Goal: Use online tool/utility: Utilize a website feature to perform a specific function

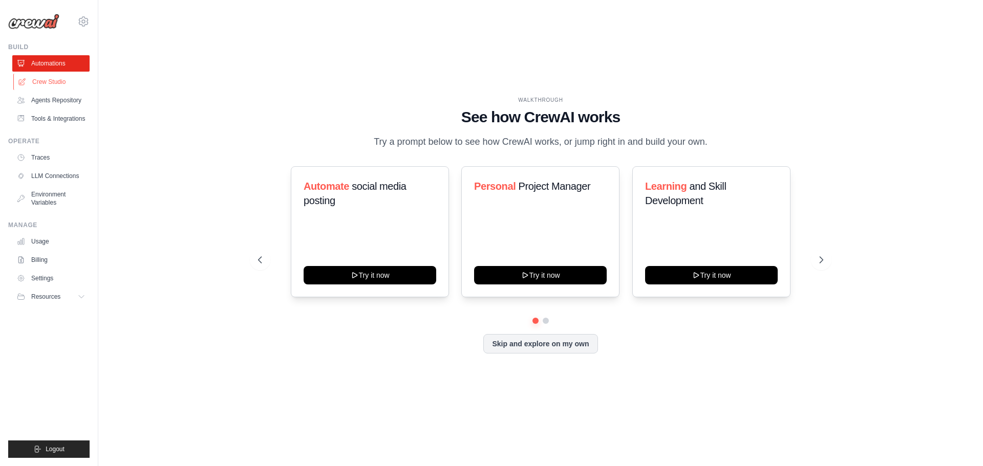
click at [61, 81] on link "Crew Studio" at bounding box center [51, 82] width 77 height 16
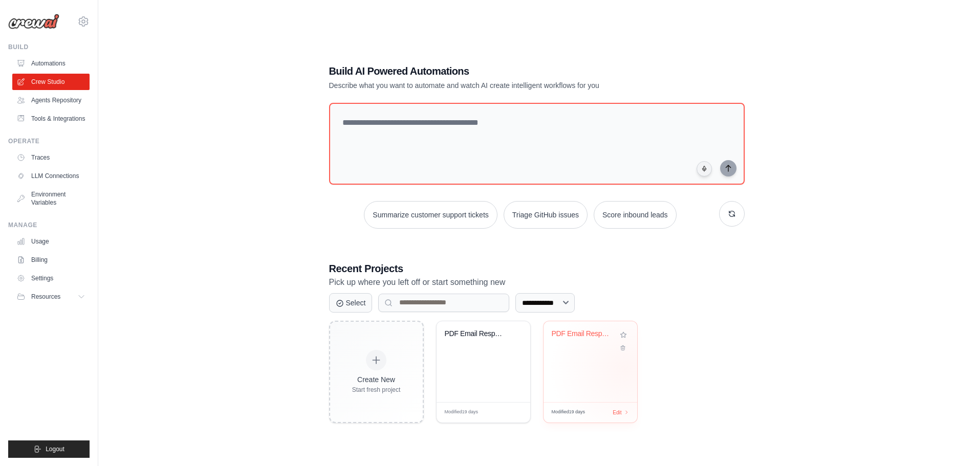
click at [625, 370] on div "PDF Email Response Generator" at bounding box center [591, 361] width 94 height 81
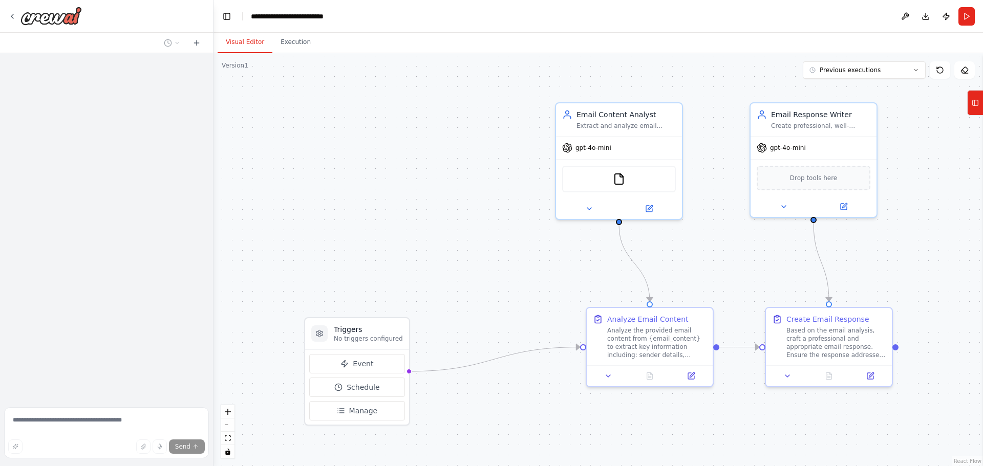
drag, startPoint x: 598, startPoint y: 274, endPoint x: 913, endPoint y: 171, distance: 330.5
click at [919, 271] on div ".deletable-edge-delete-btn { width: 20px; height: 20px; border: 0px solid #ffff…" at bounding box center [597, 259] width 769 height 413
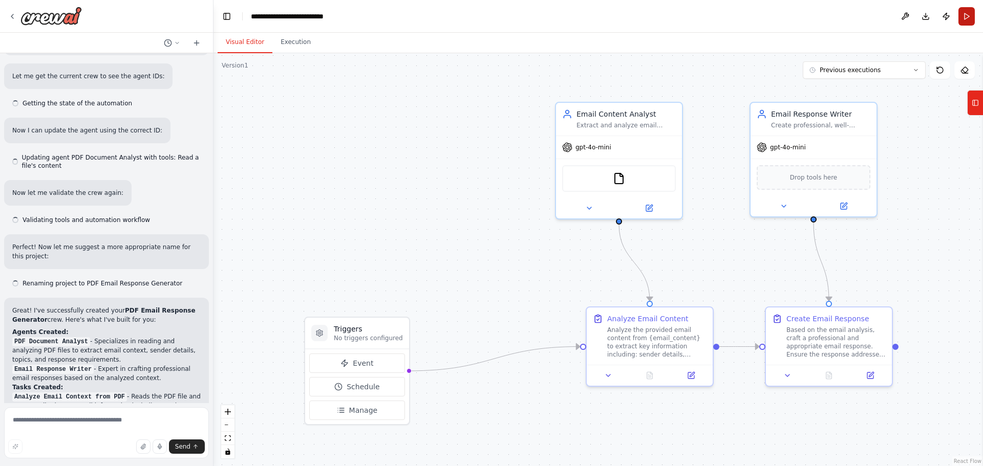
click at [973, 19] on button "Run" at bounding box center [966, 16] width 16 height 18
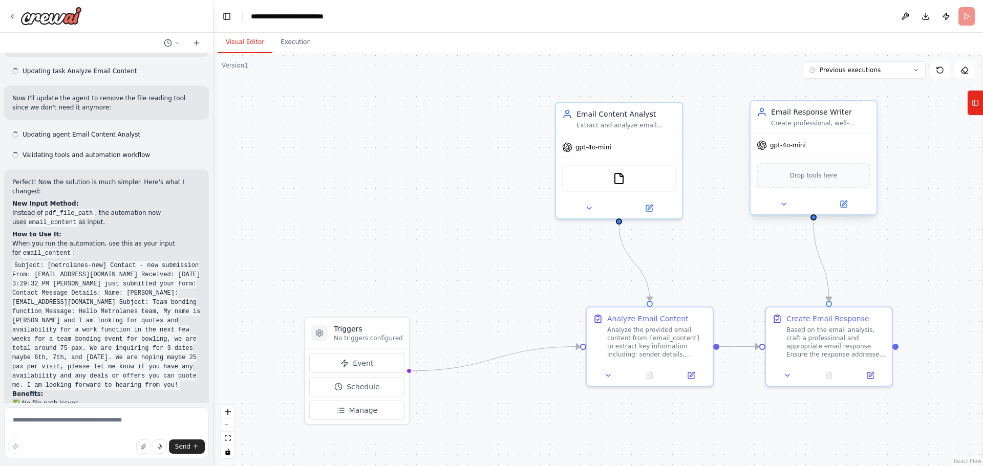
scroll to position [2395, 0]
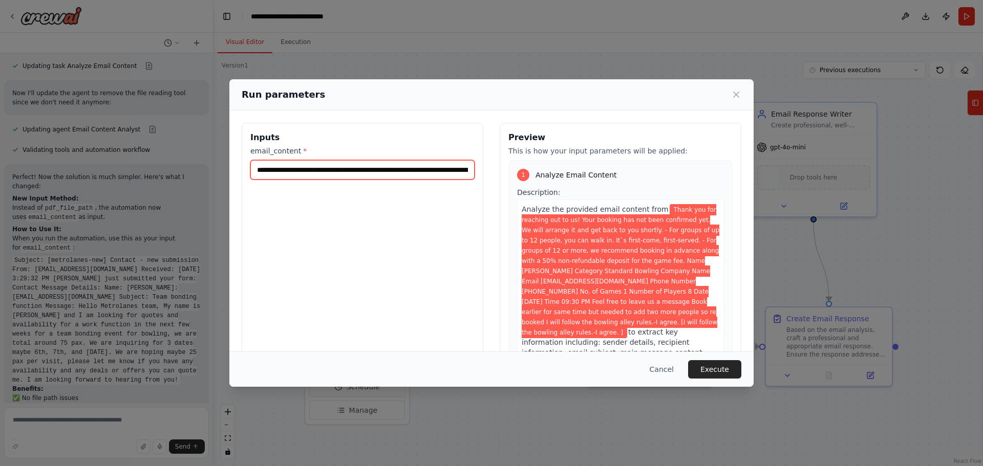
click at [266, 169] on input "**********" at bounding box center [362, 169] width 224 height 19
paste input "text"
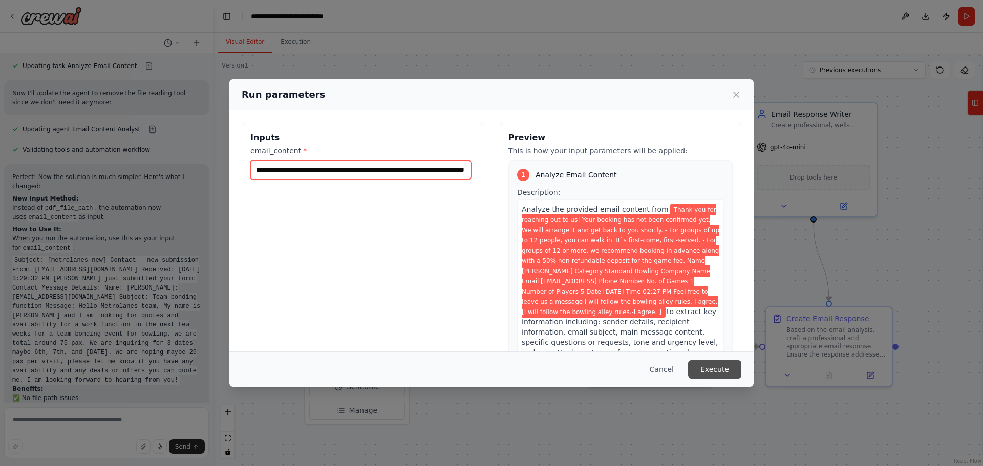
type input "**********"
click at [730, 377] on button "Execute" at bounding box center [714, 369] width 53 height 18
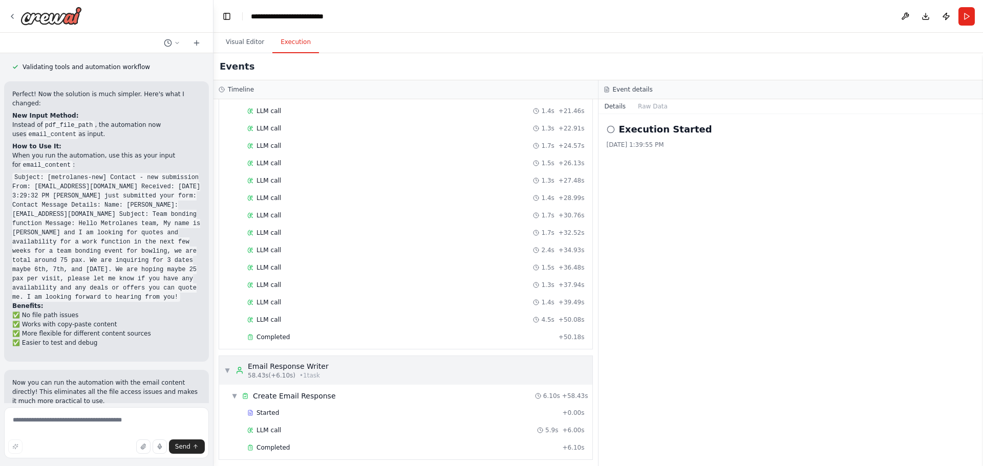
scroll to position [334, 0]
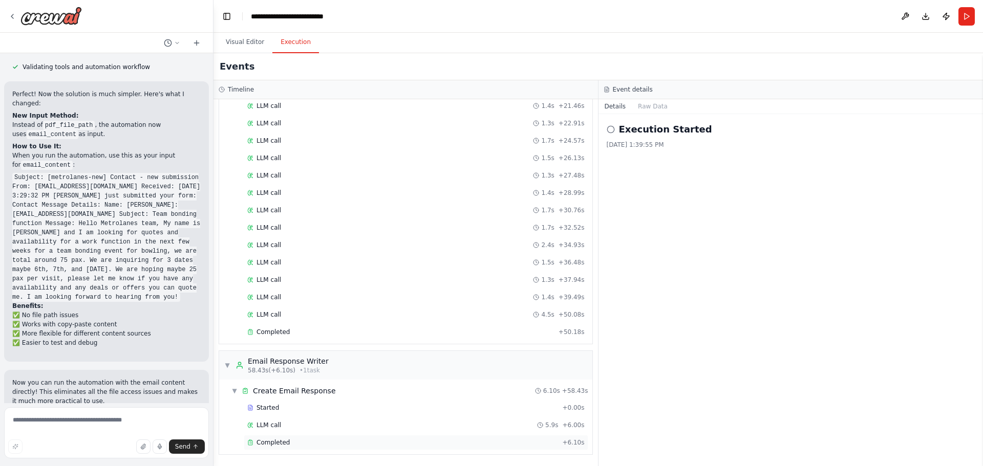
click at [300, 439] on div "Completed" at bounding box center [402, 443] width 311 height 8
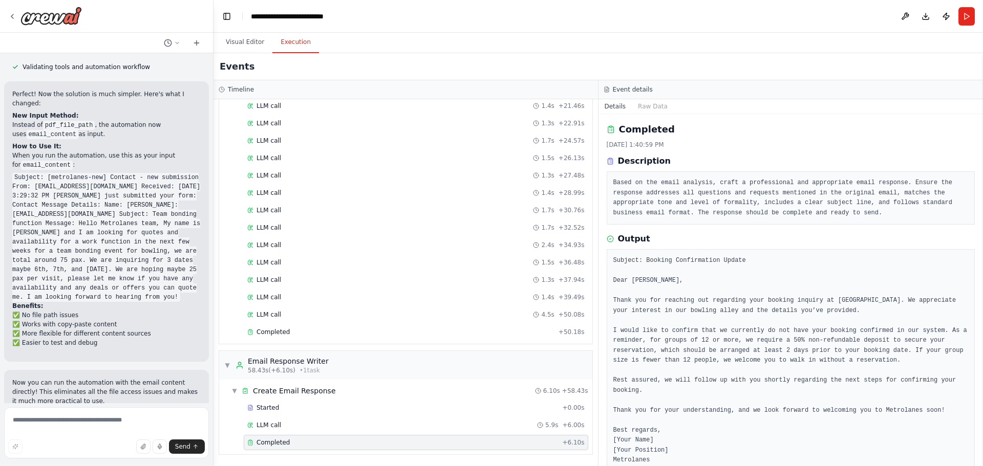
scroll to position [23, 0]
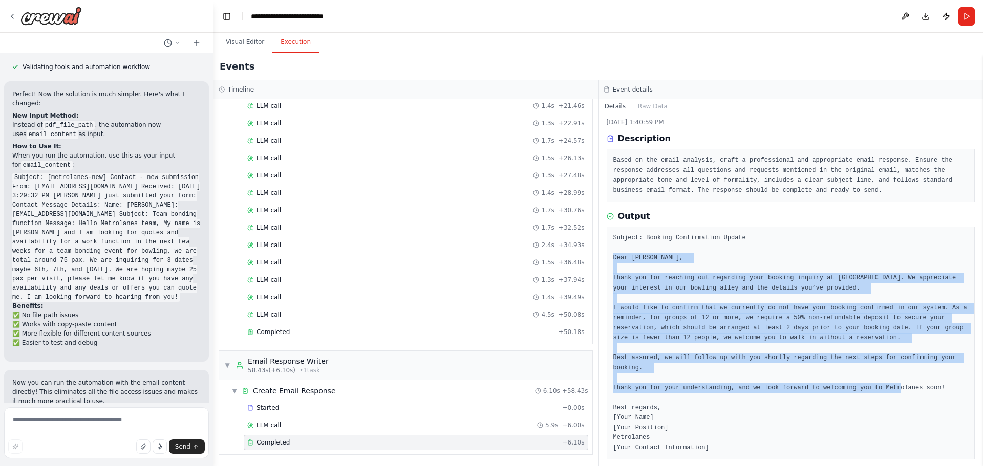
drag, startPoint x: 931, startPoint y: 381, endPoint x: 604, endPoint y: 258, distance: 349.3
click at [604, 258] on div "Completed 10/13/2025, 1:40:59 PM Description Based on the email analysis, craft…" at bounding box center [790, 290] width 385 height 352
copy pre "Dear Nicole, Thank you for reaching out regarding your booking inquiry at Metro…"
click at [961, 14] on button "Run" at bounding box center [966, 16] width 16 height 18
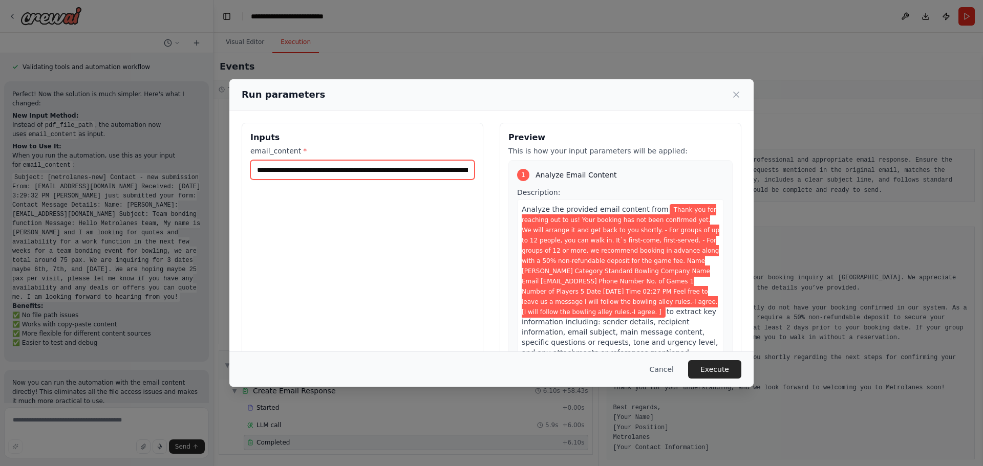
click at [317, 174] on input "**********" at bounding box center [362, 169] width 224 height 19
paste input "**********"
type input "**********"
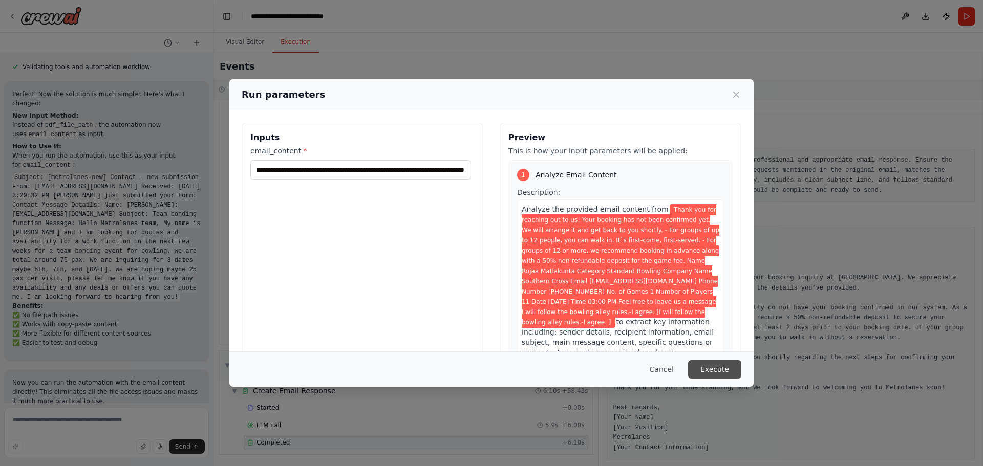
scroll to position [0, 0]
click at [727, 372] on button "Execute" at bounding box center [714, 369] width 53 height 18
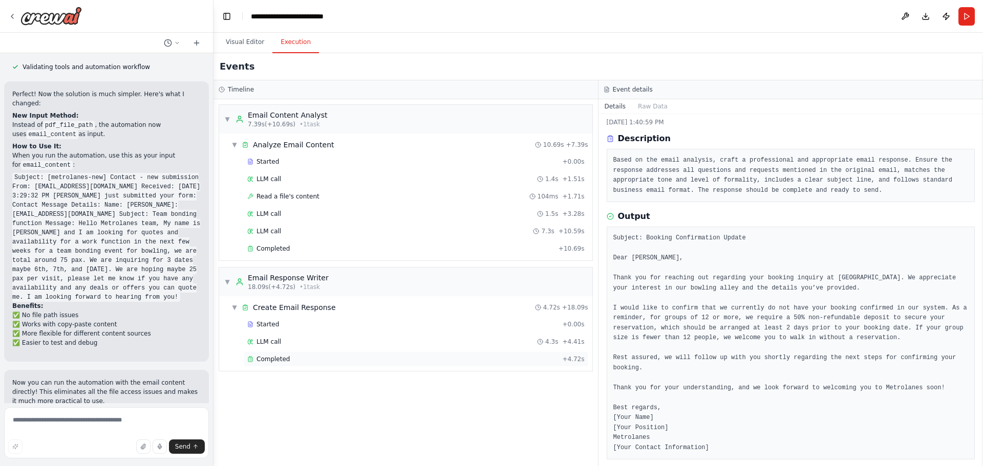
click at [274, 366] on div "Completed + 4.72s" at bounding box center [416, 359] width 344 height 15
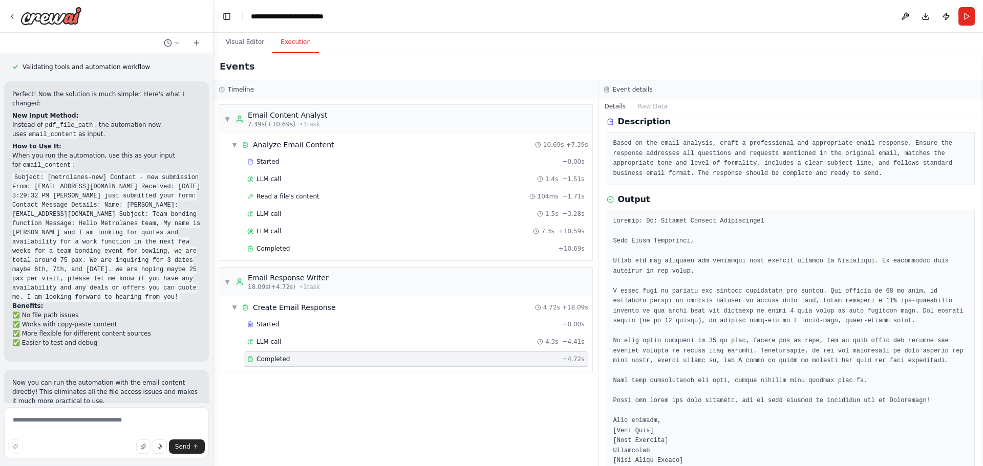
scroll to position [82, 0]
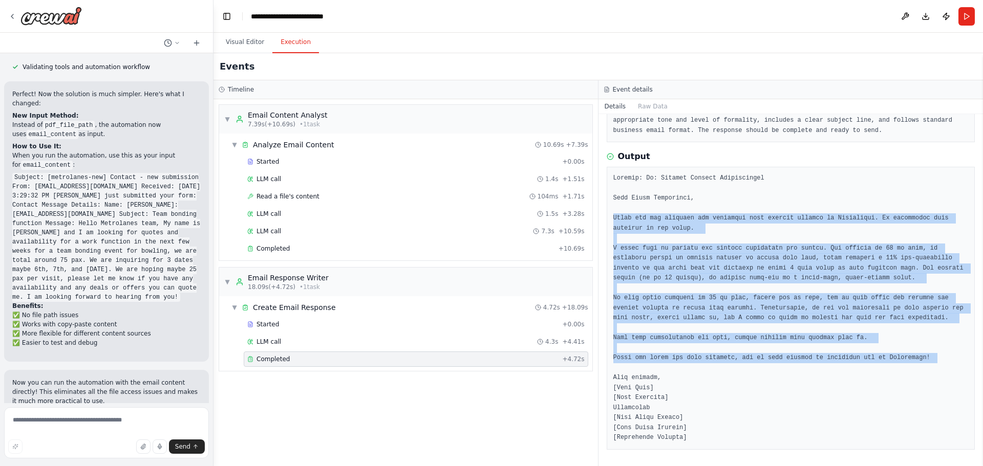
drag, startPoint x: 916, startPoint y: 363, endPoint x: 613, endPoint y: 214, distance: 337.2
click at [613, 214] on pre at bounding box center [790, 309] width 355 height 270
copy pre "Thank you for reaching out regarding your booking inquiry at Metrolanes. We app…"
click at [782, 233] on pre at bounding box center [790, 309] width 355 height 270
